Goal: Transaction & Acquisition: Book appointment/travel/reservation

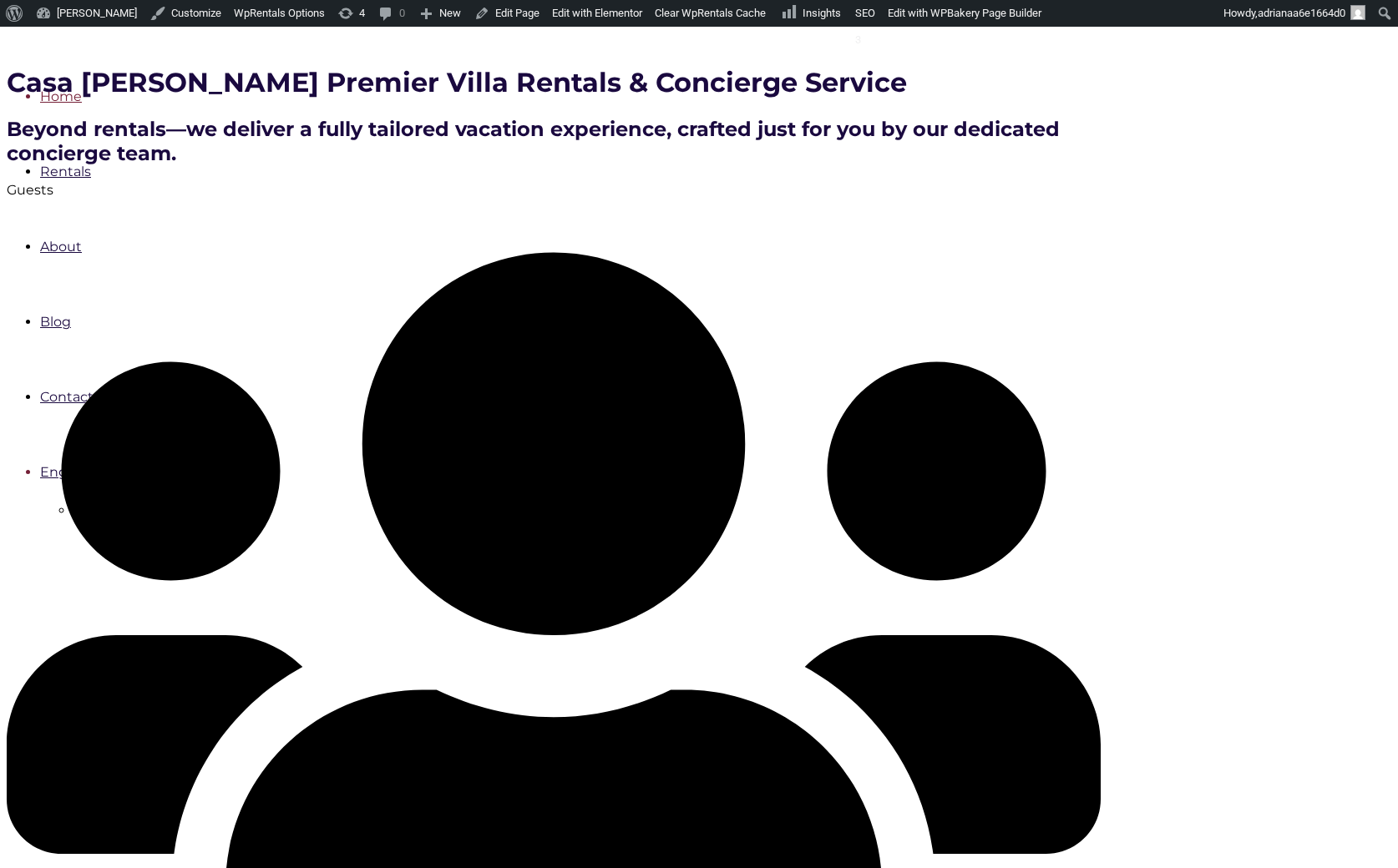
scroll to position [404, 0]
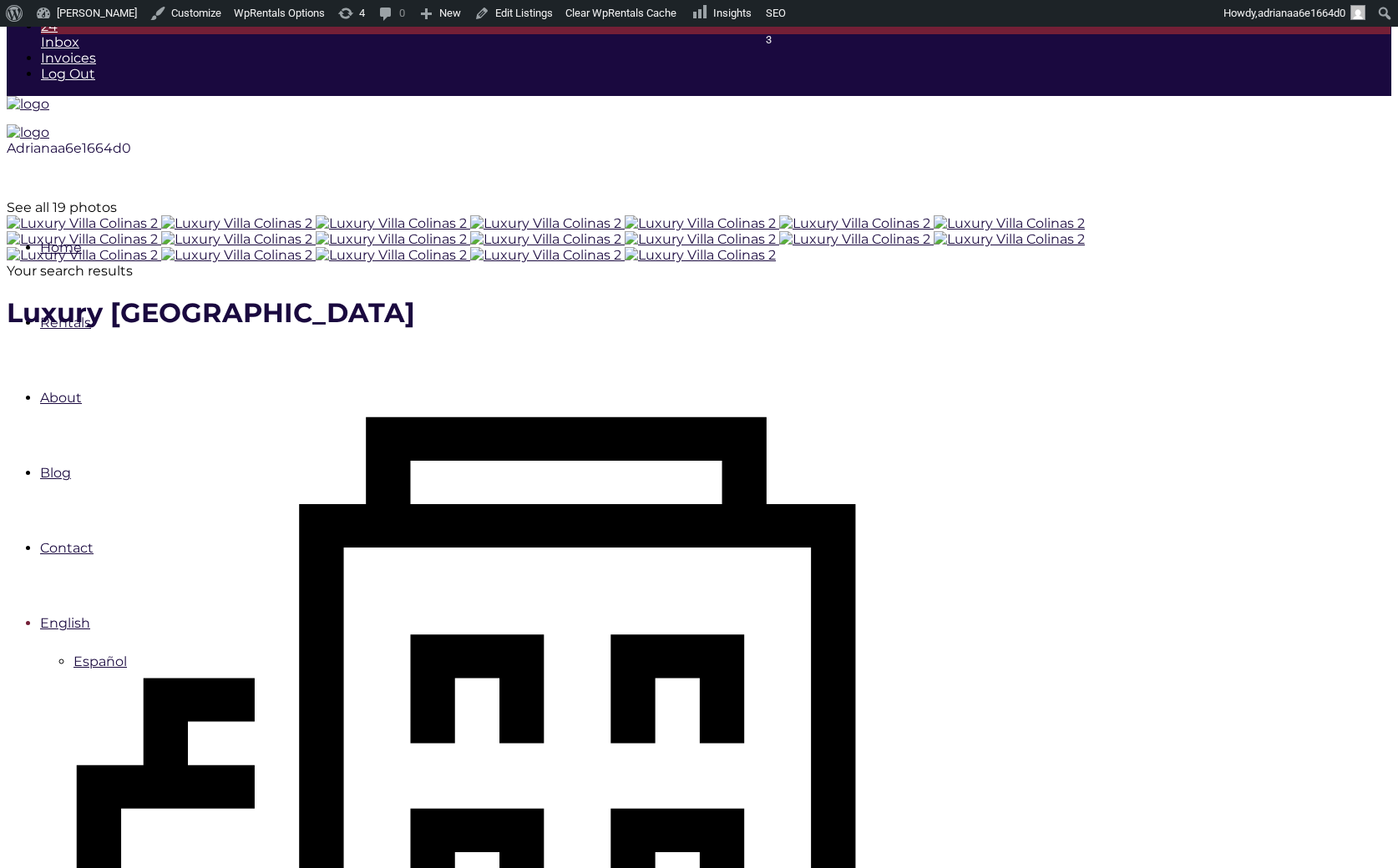
scroll to position [250, 0]
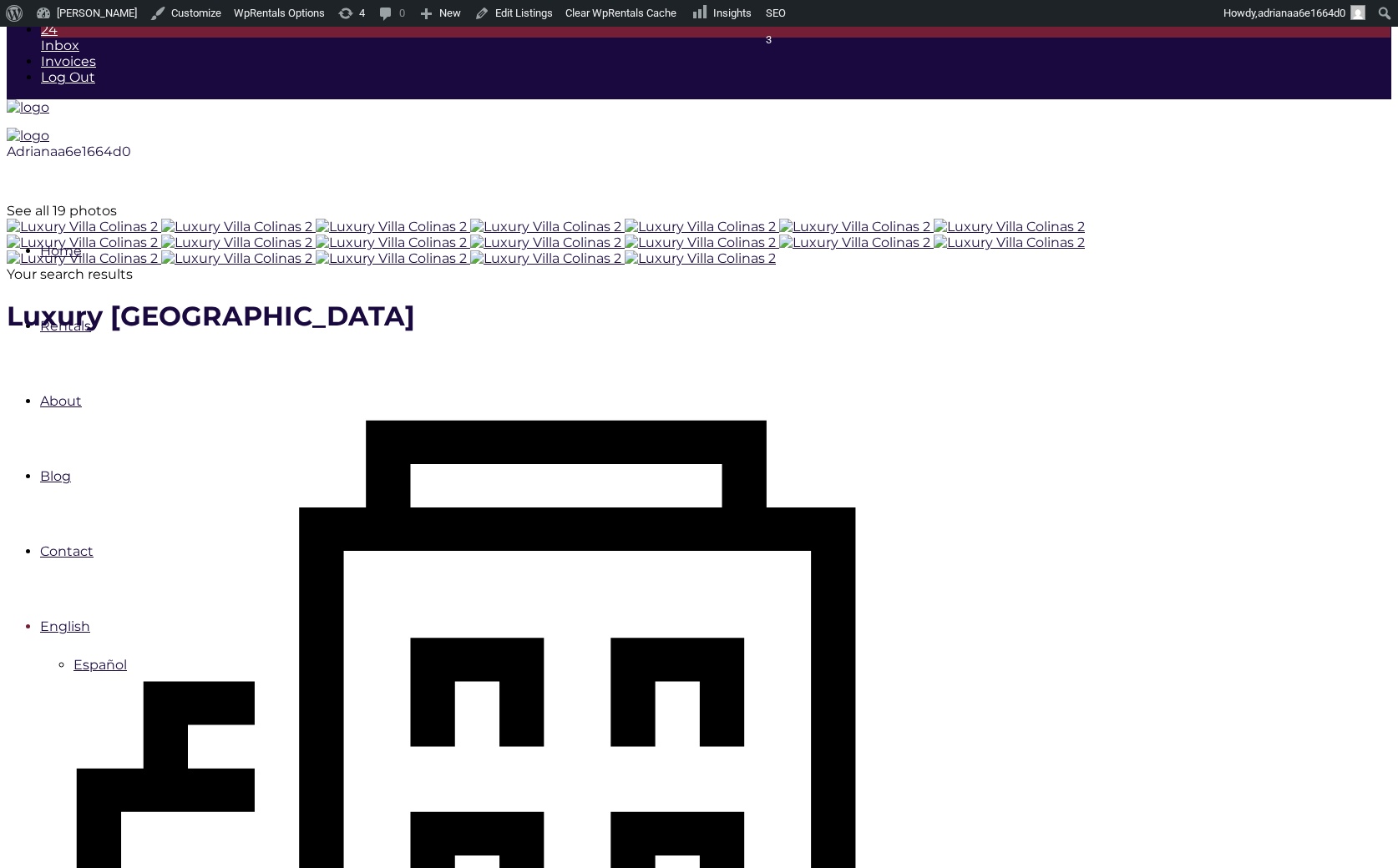
checkbox input "true"
type input "Book Now"
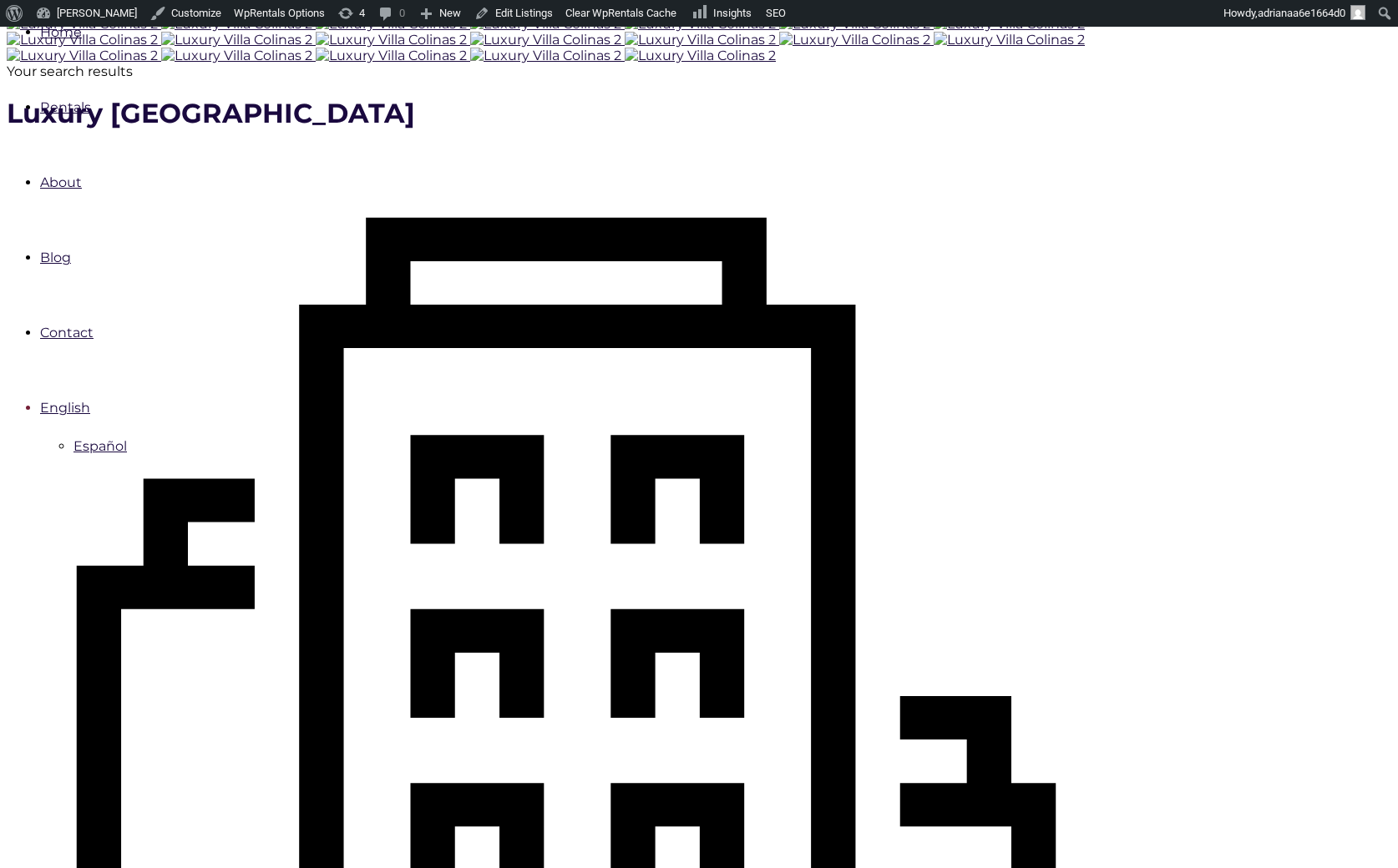
scroll to position [478, 0]
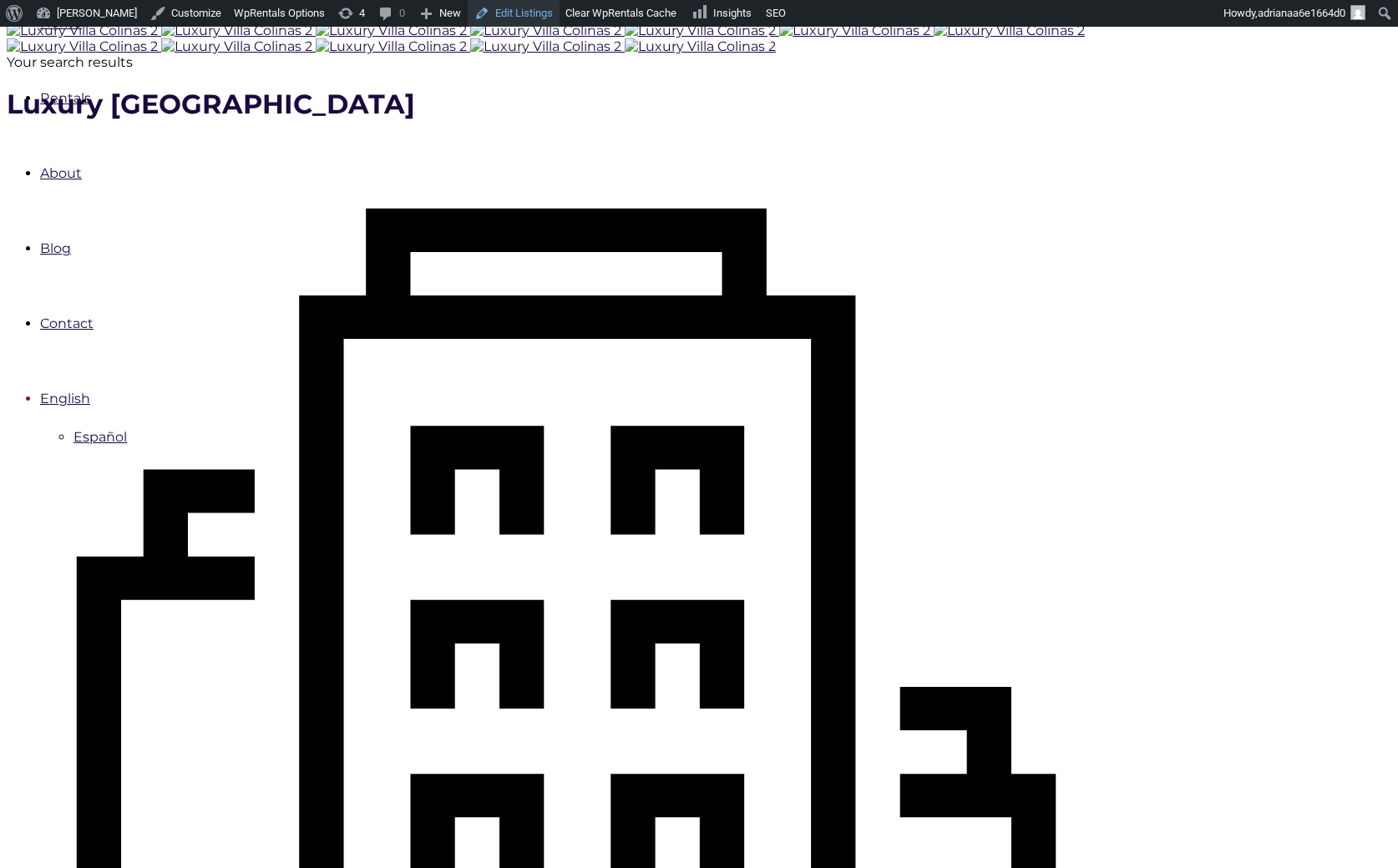
click at [487, 5] on link "Edit Listings" at bounding box center [514, 13] width 92 height 26
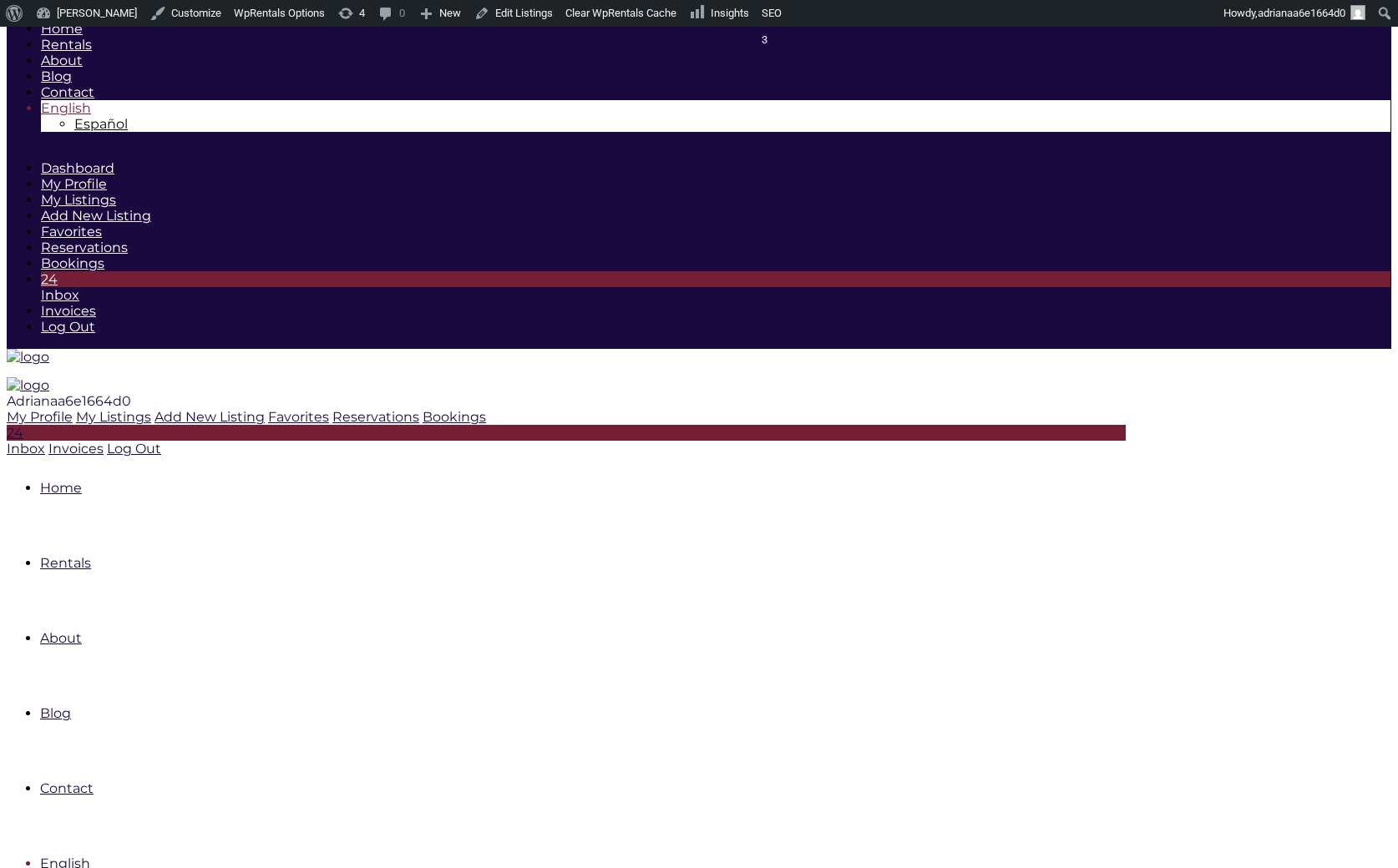
scroll to position [553, 0]
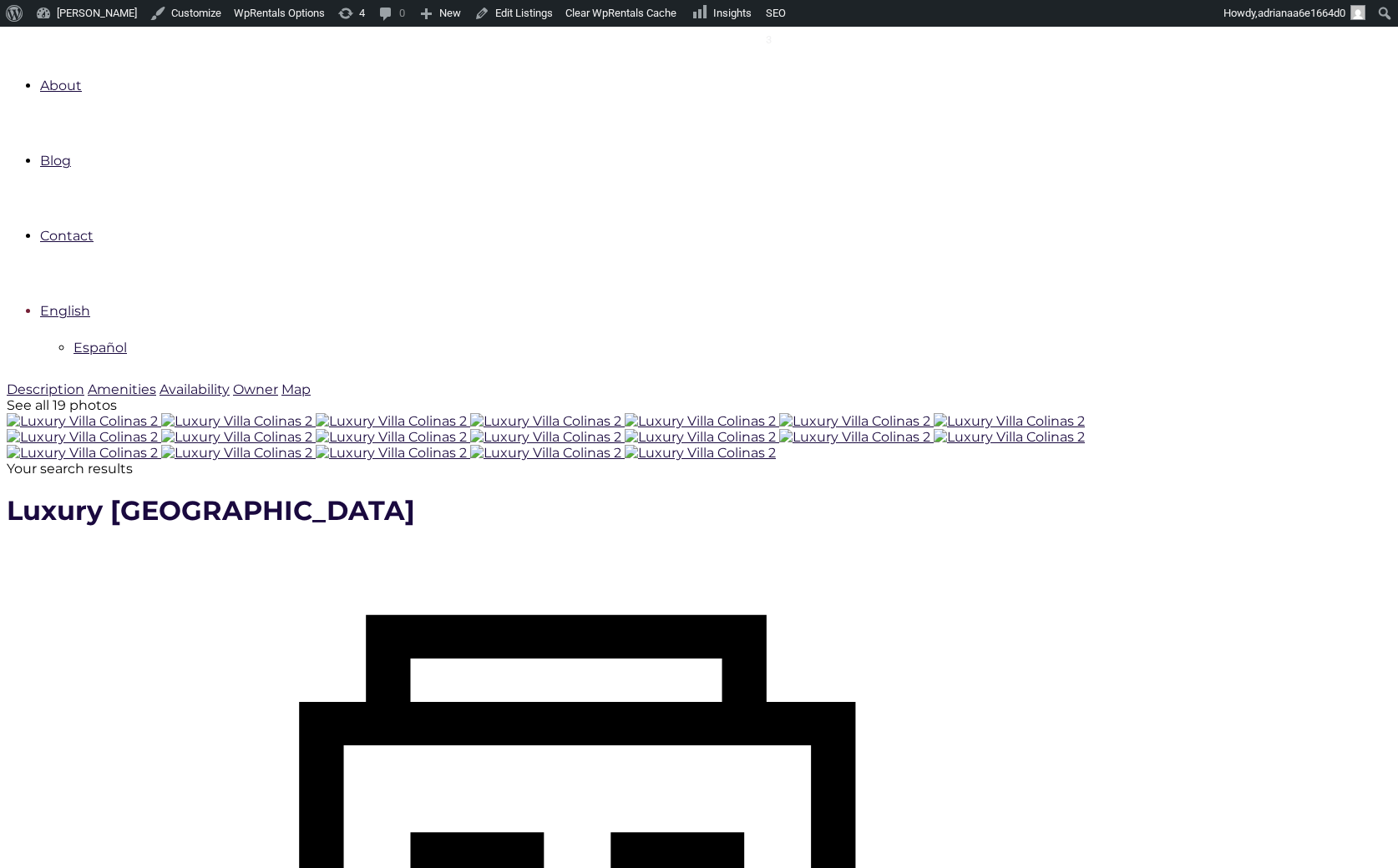
checkbox input "true"
type input "Processing.."
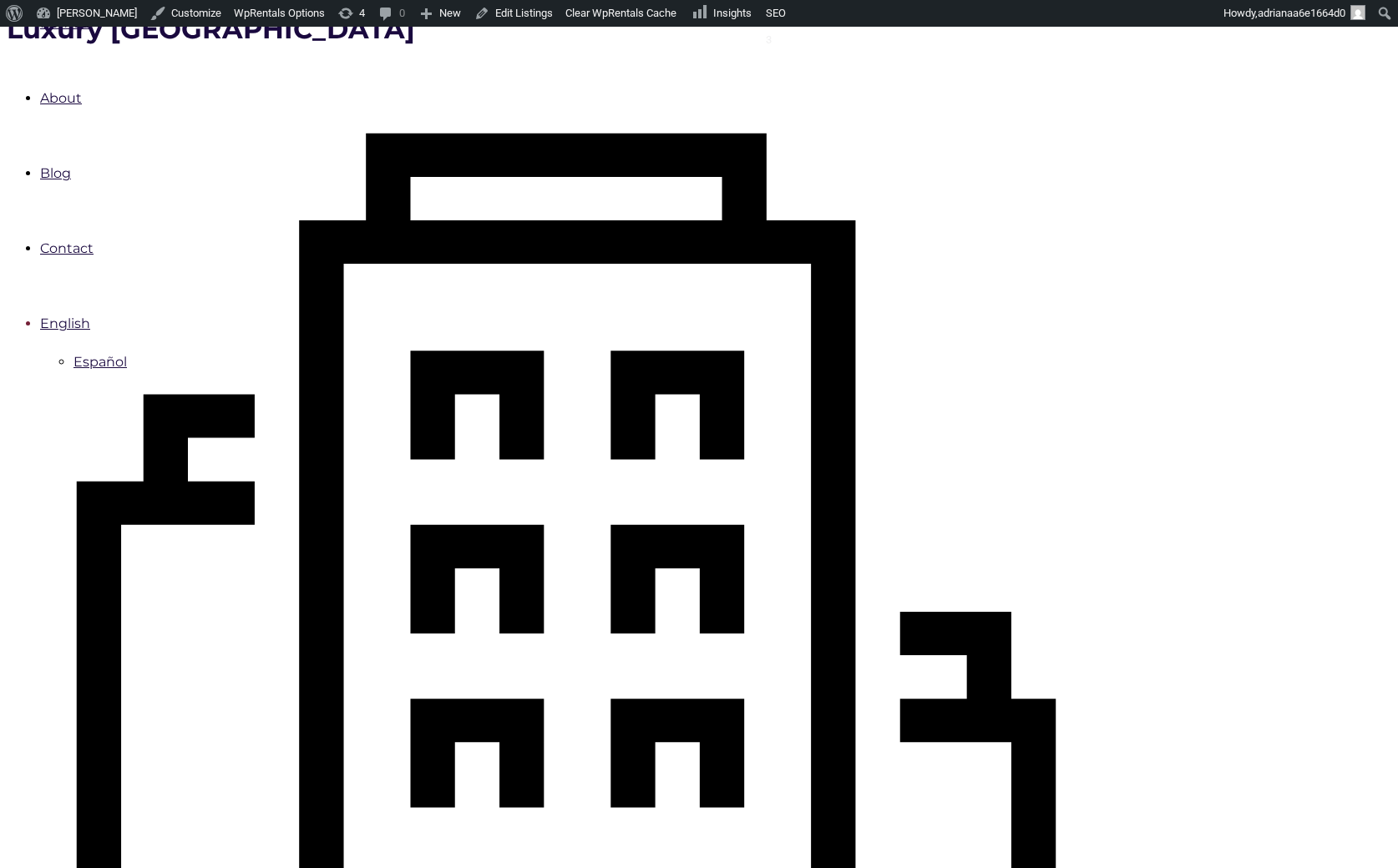
scroll to position [669, 0]
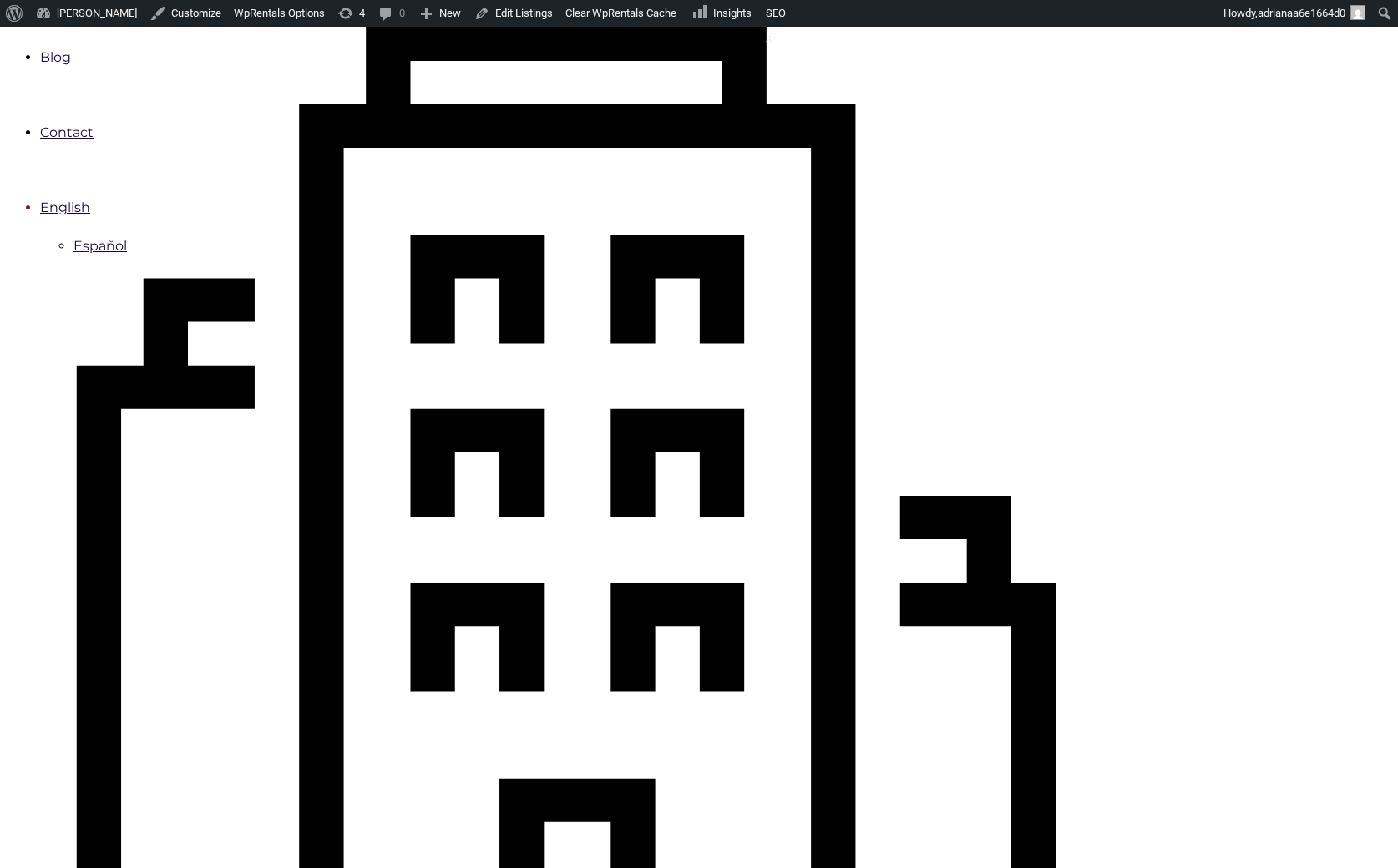
type input "Book Now"
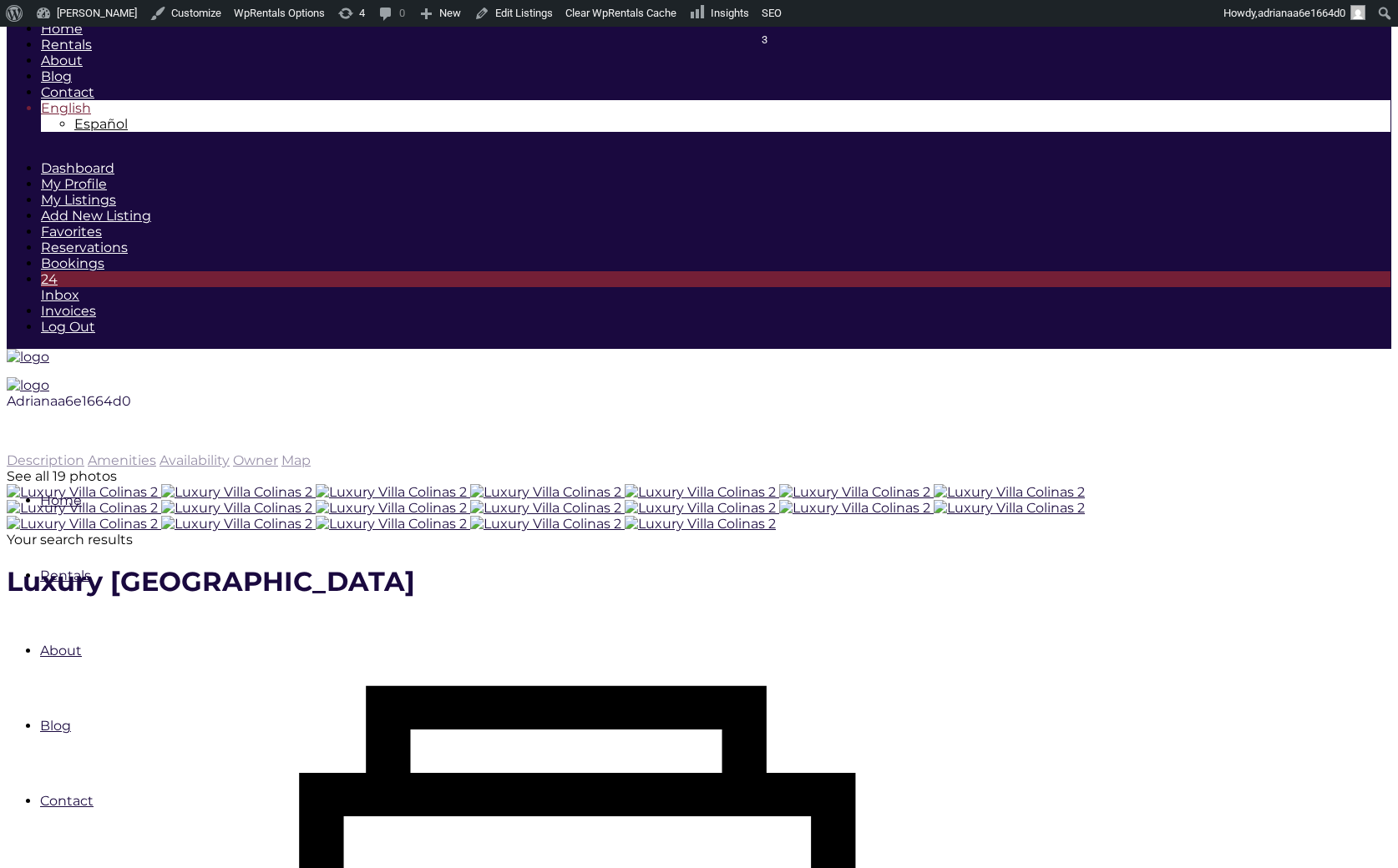
scroll to position [669, 0]
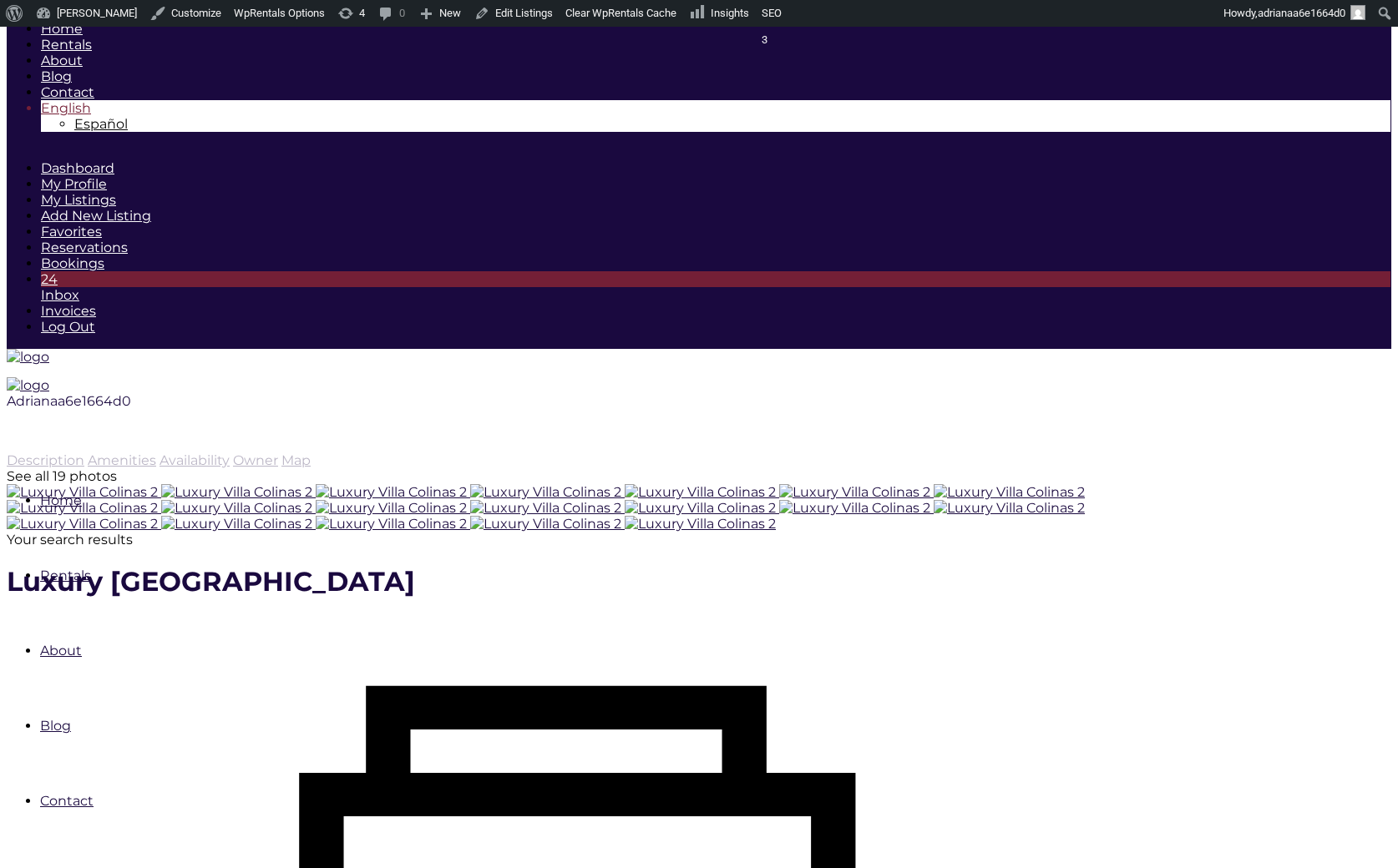
type input "[DATE]"
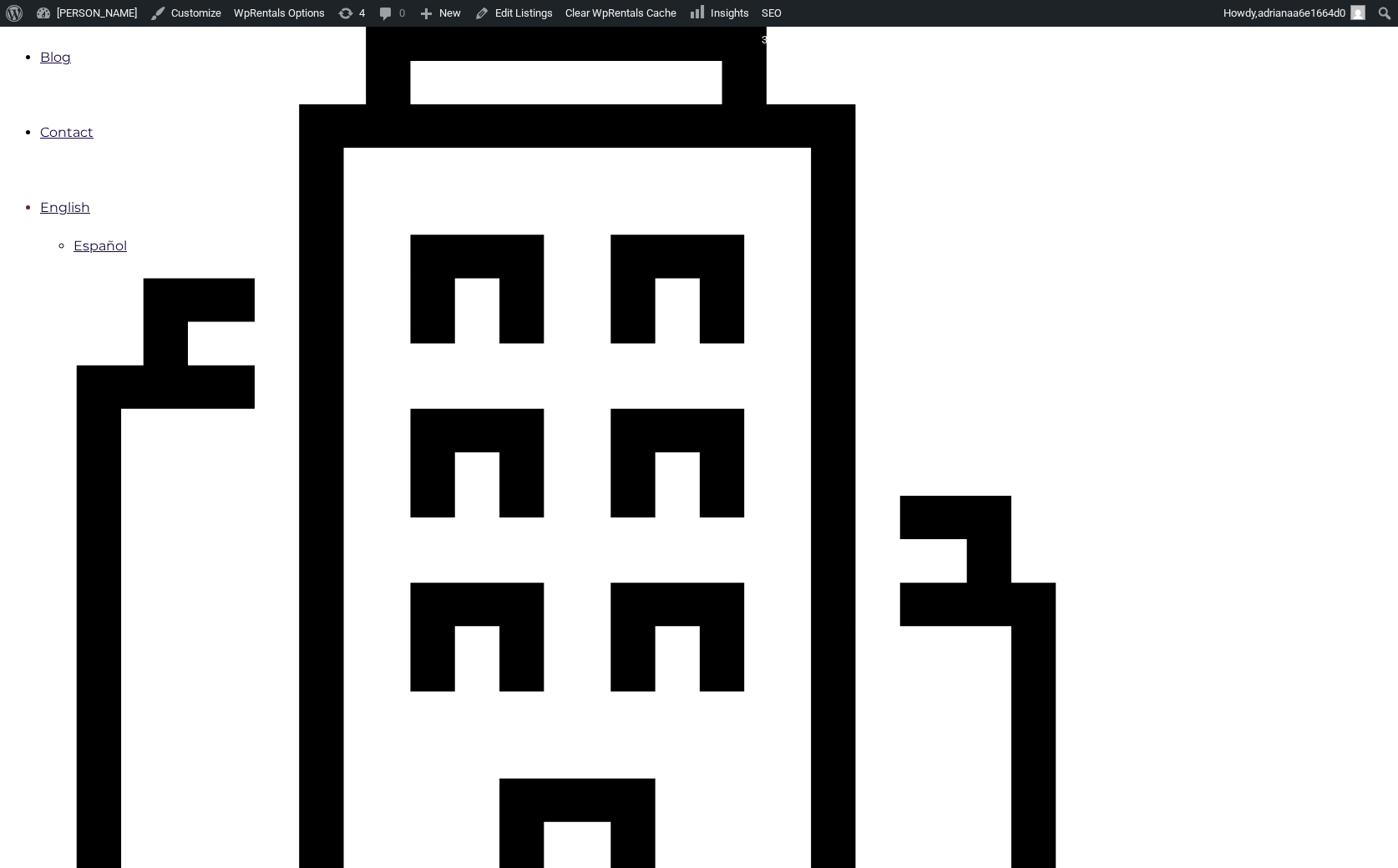
scroll to position [669, 0]
checkbox input "true"
type input "Processing.."
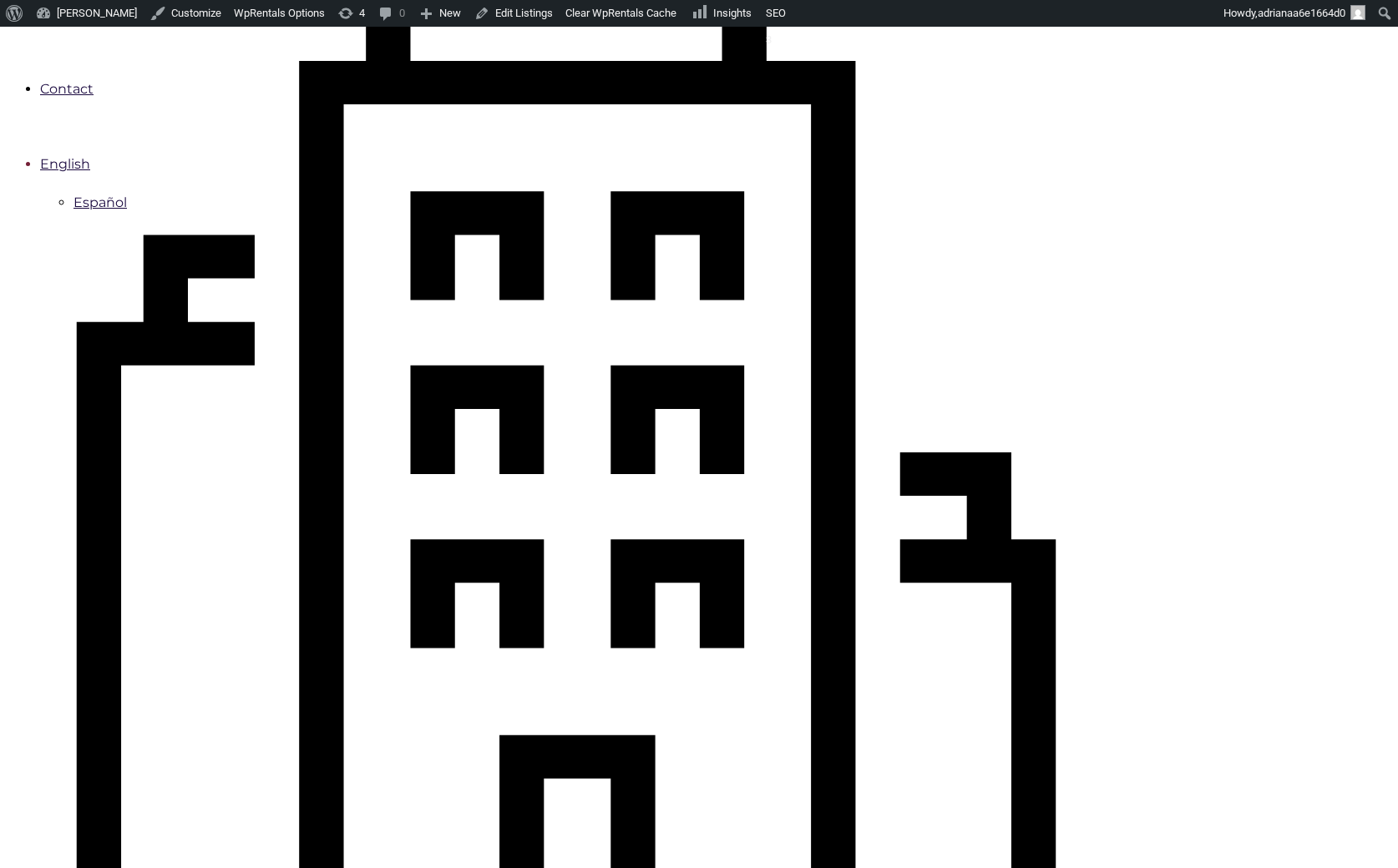
scroll to position [784, 0]
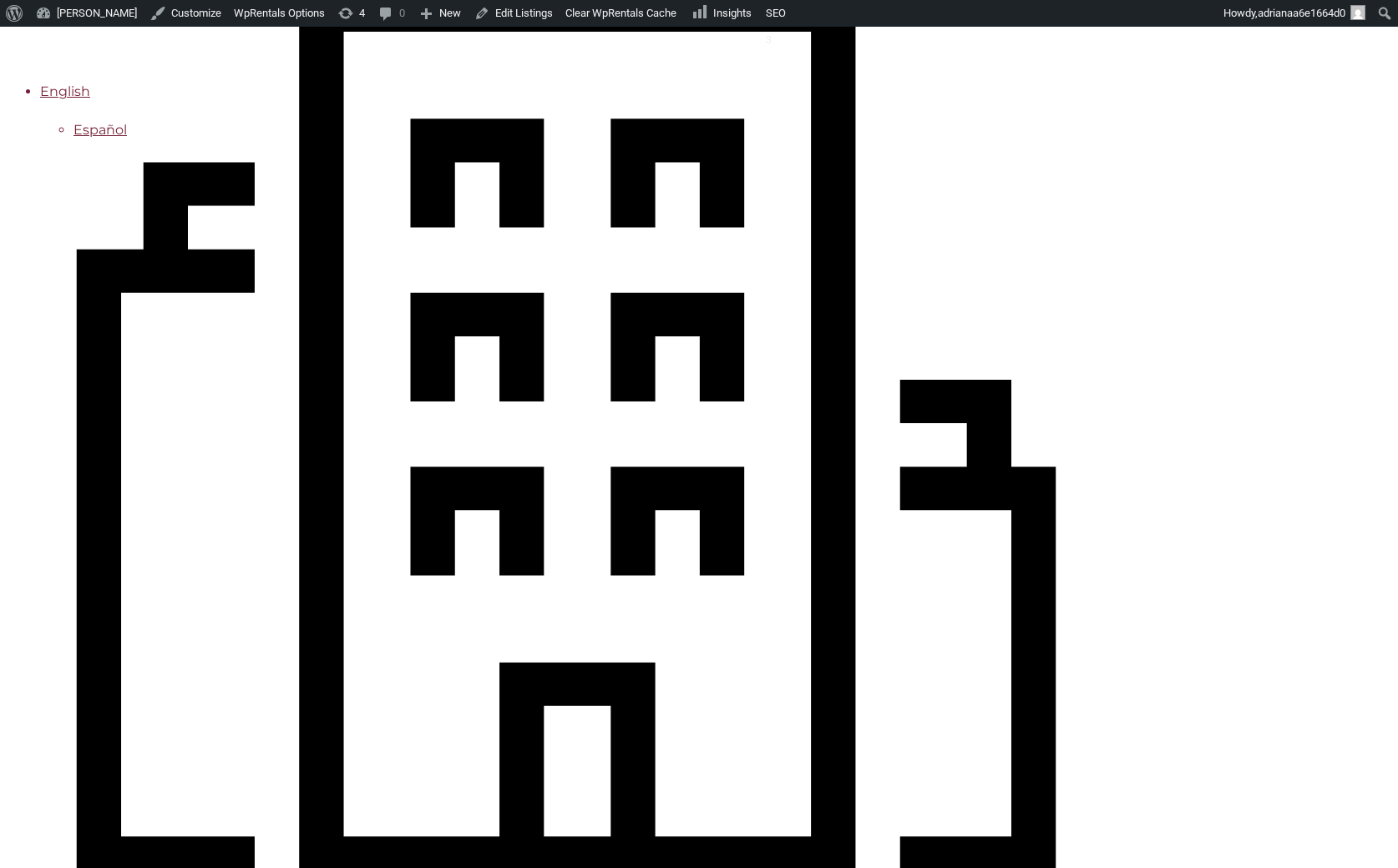
click at [127, 130] on span "Español" at bounding box center [100, 129] width 54 height 16
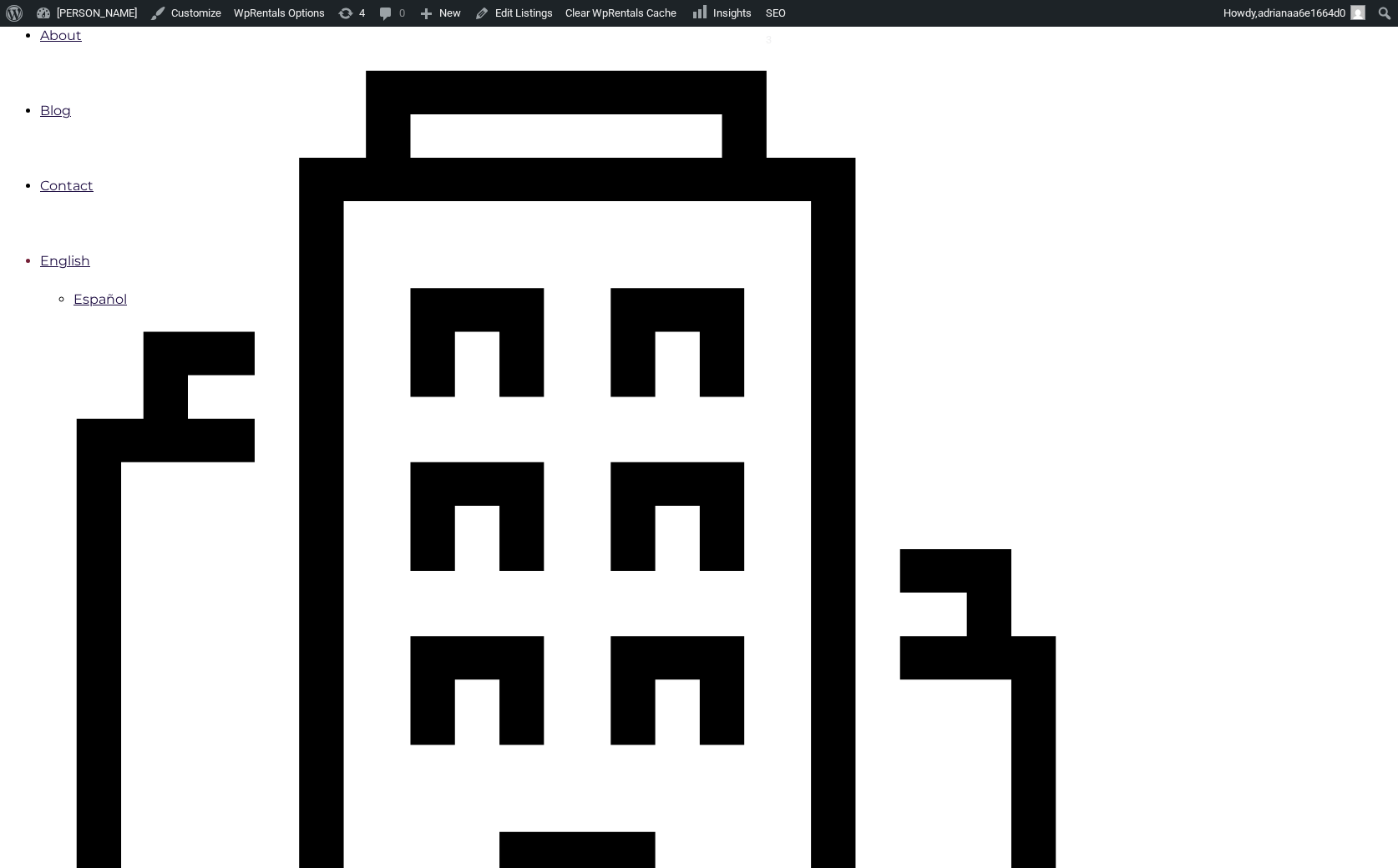
scroll to position [615, 0]
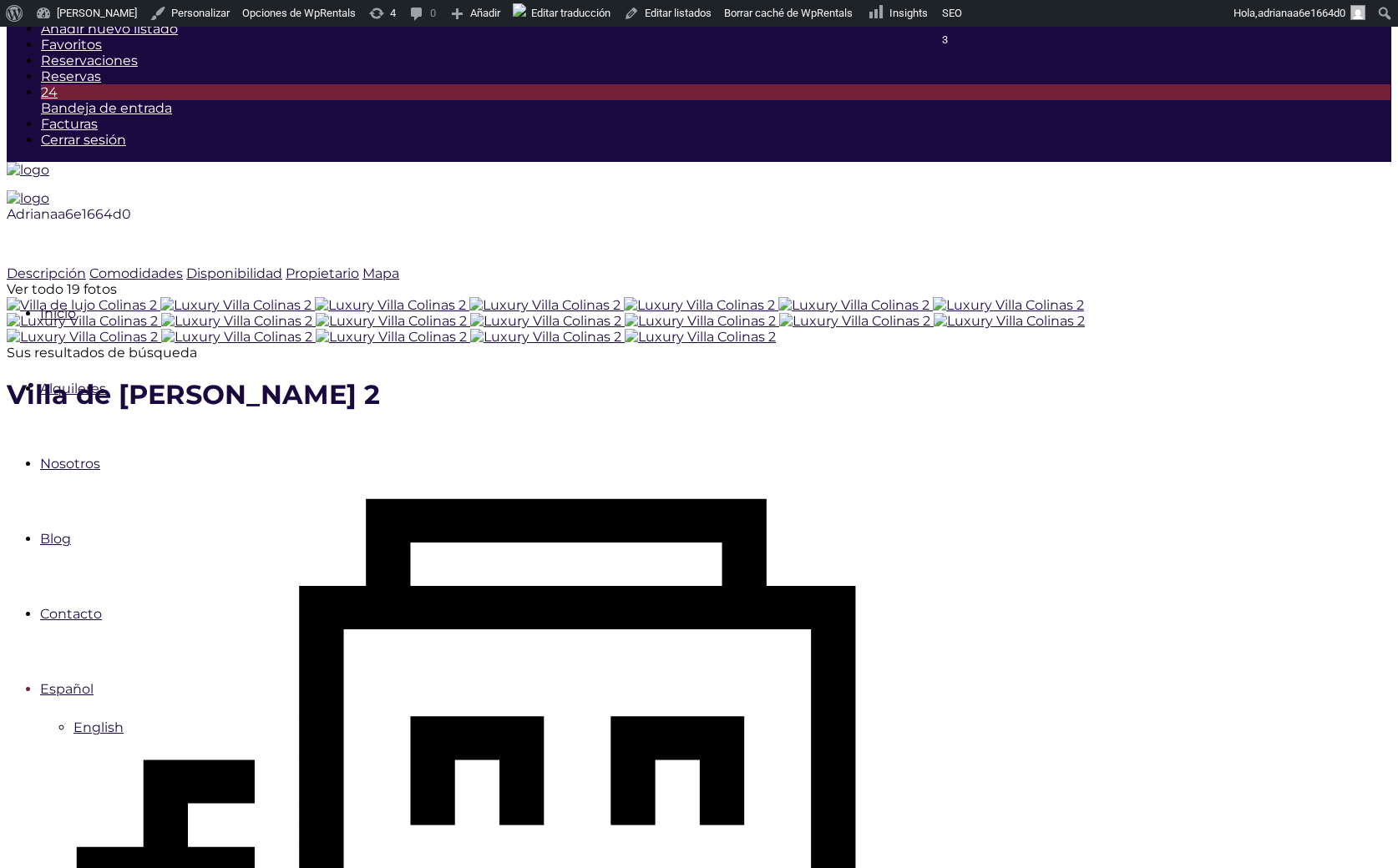
scroll to position [207, 0]
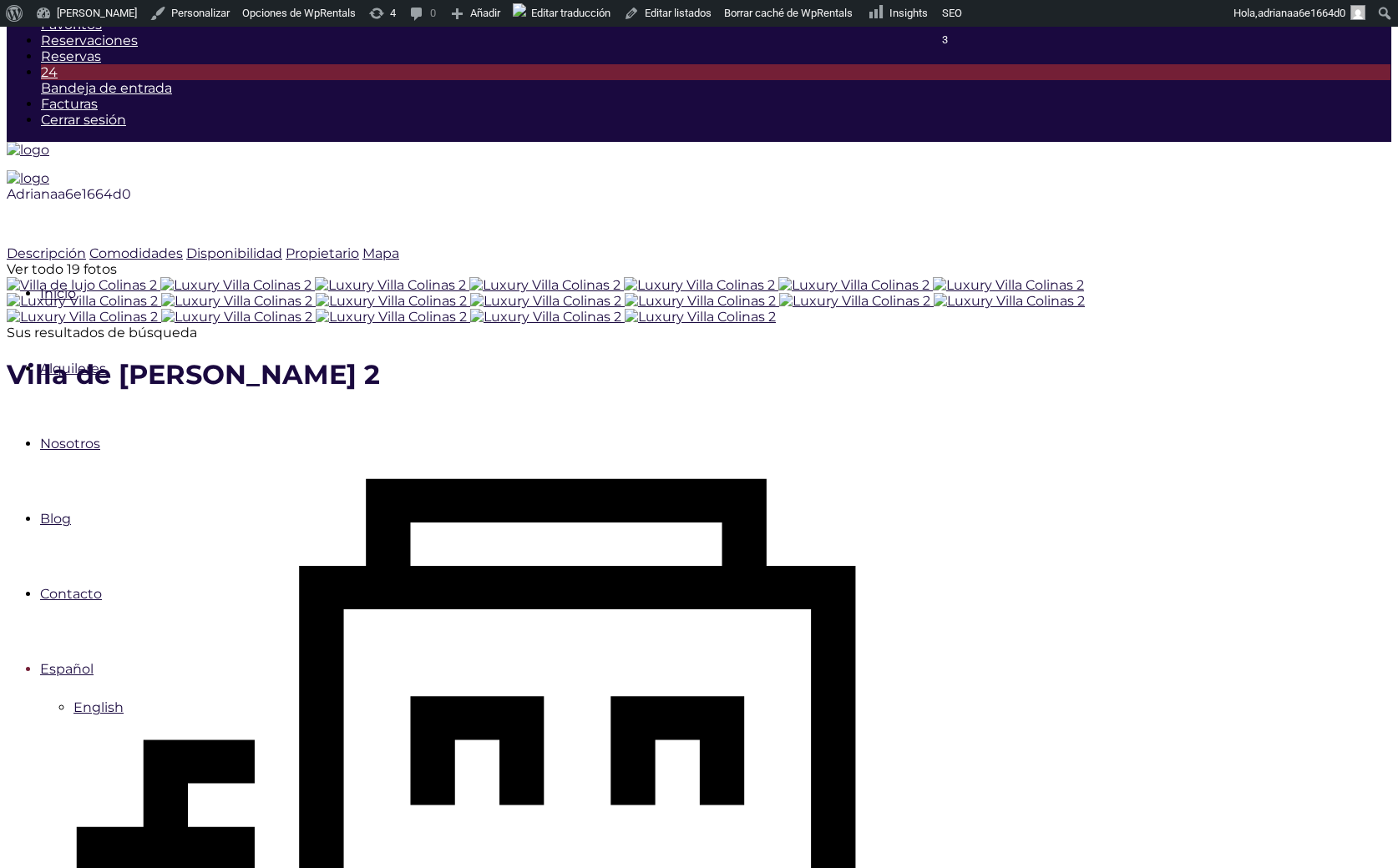
type input "[DATE]"
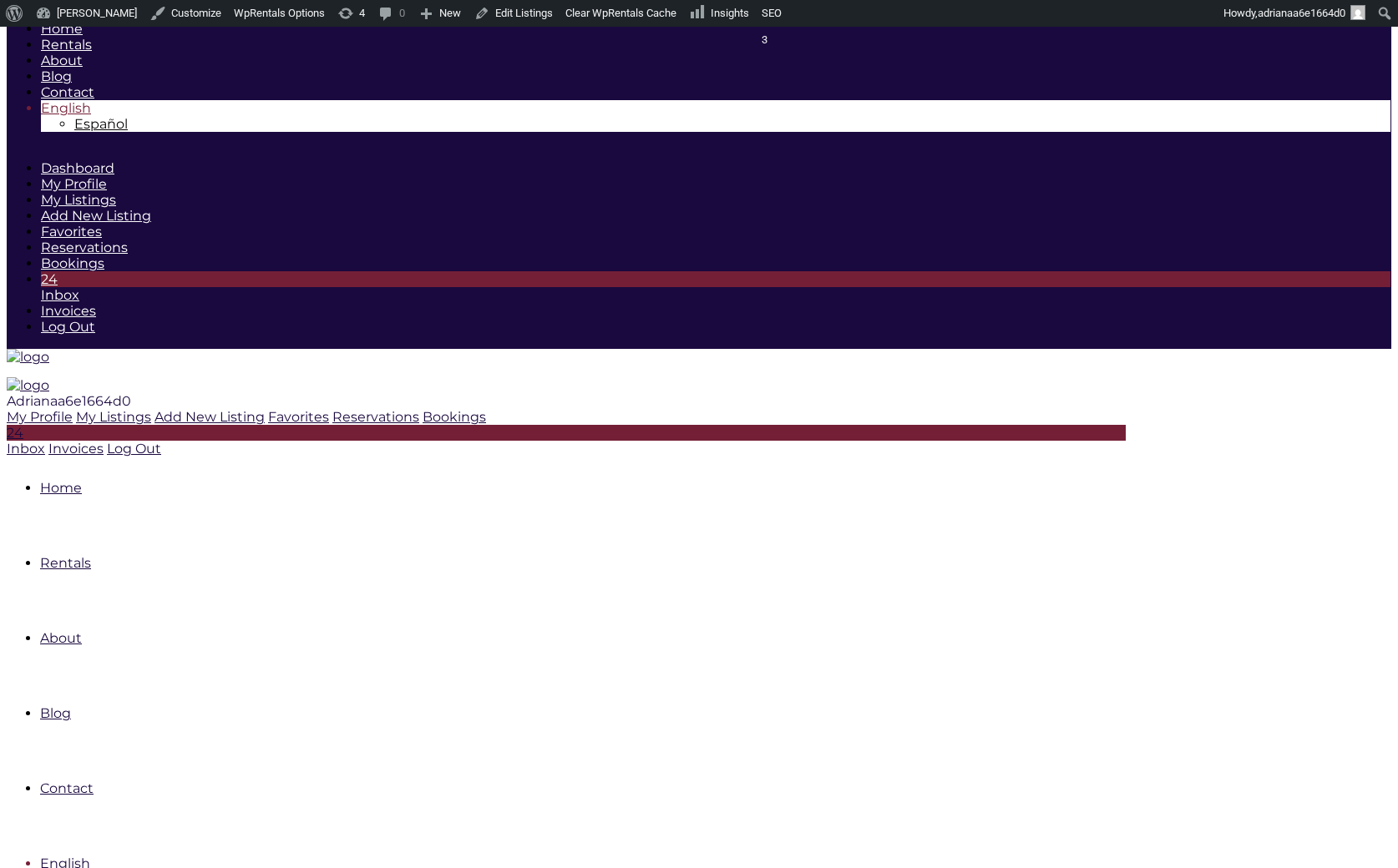
scroll to position [684, 0]
